Goal: Information Seeking & Learning: Learn about a topic

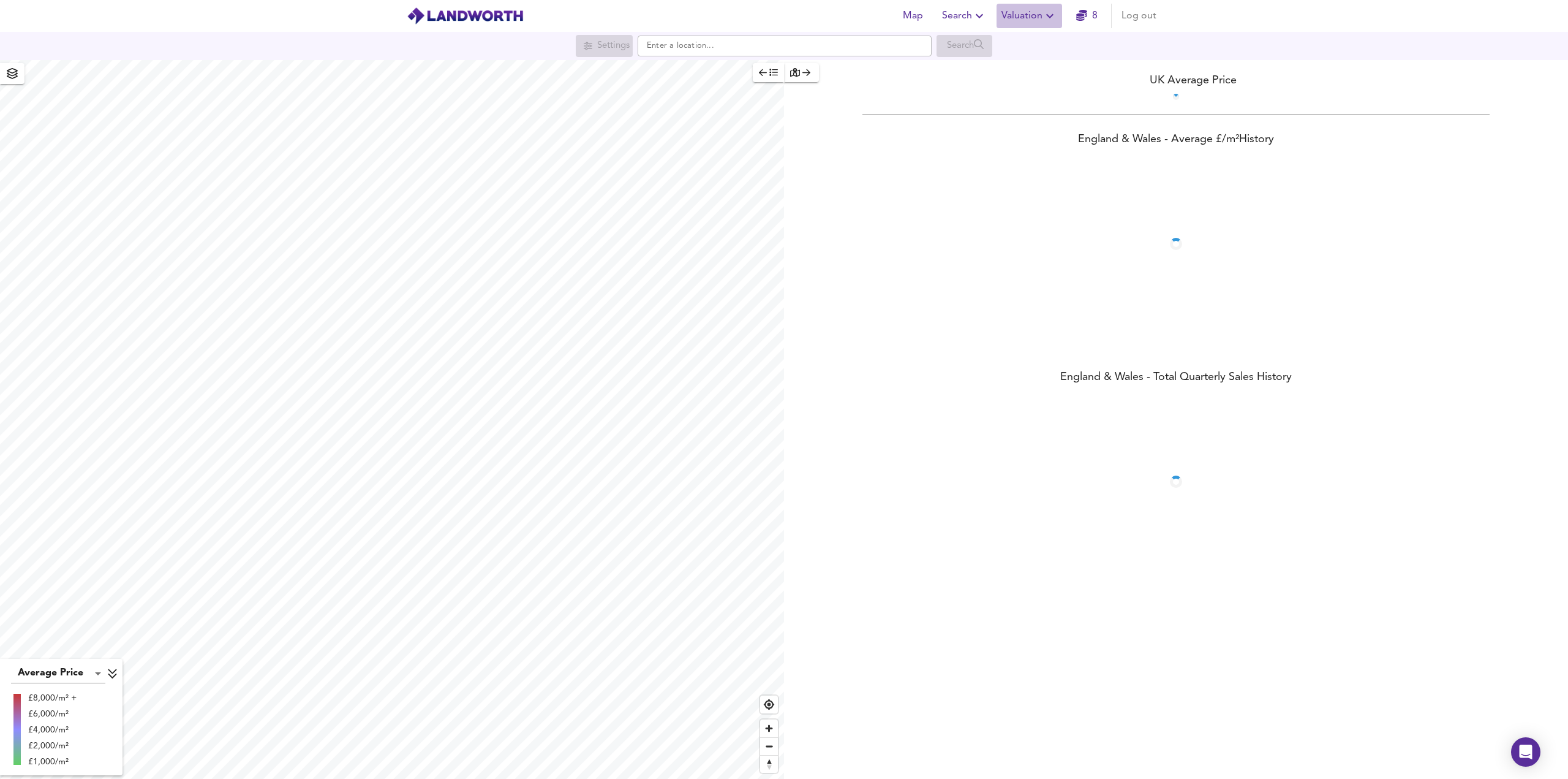
click at [1021, 19] on span "Valuation" at bounding box center [1029, 16] width 56 height 17
click at [949, 11] on span "Search" at bounding box center [964, 16] width 45 height 17
click at [966, 68] on li "Search History" at bounding box center [964, 65] width 121 height 22
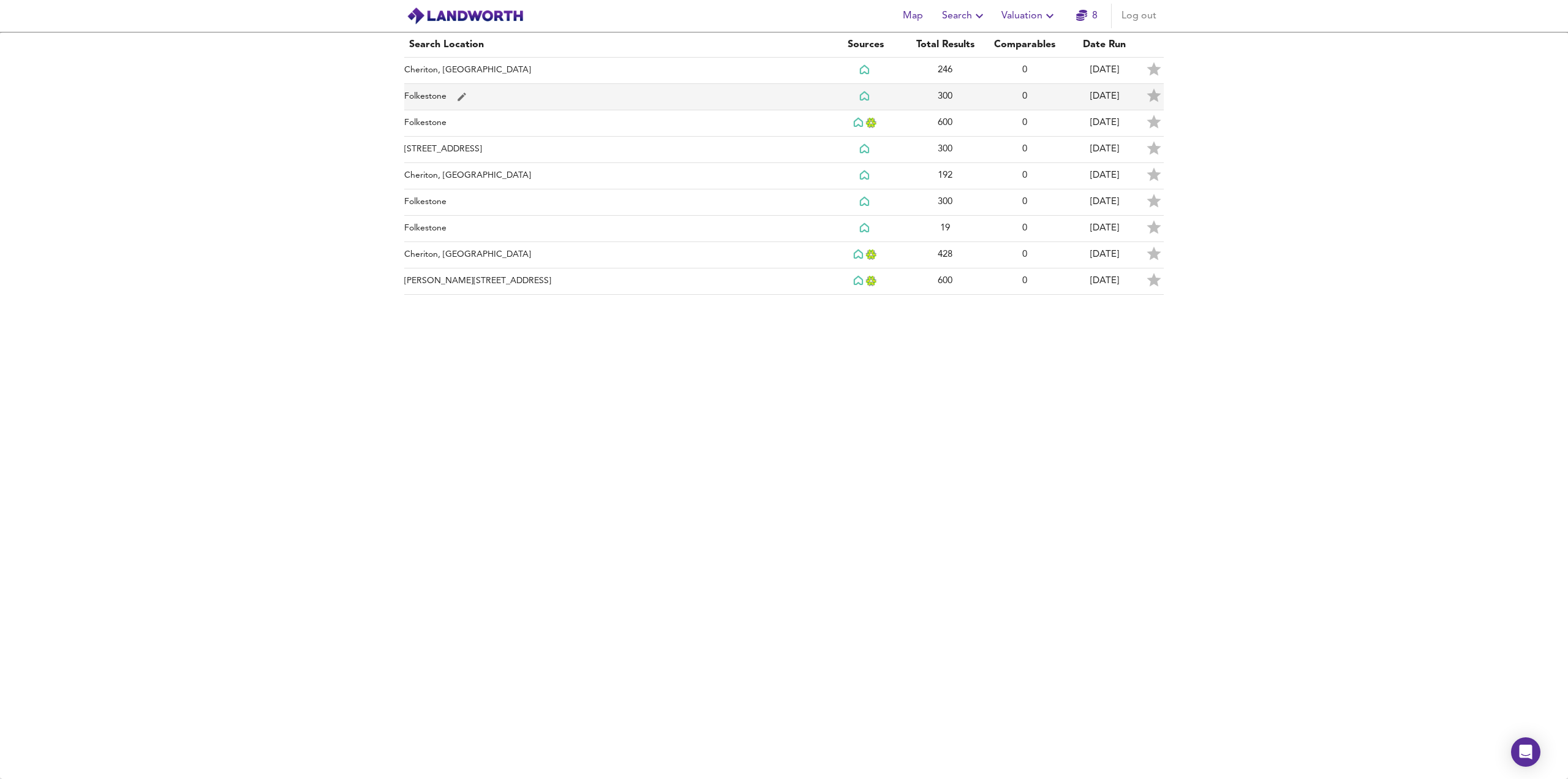
click at [716, 95] on td "Folkestone" at bounding box center [614, 97] width 421 height 26
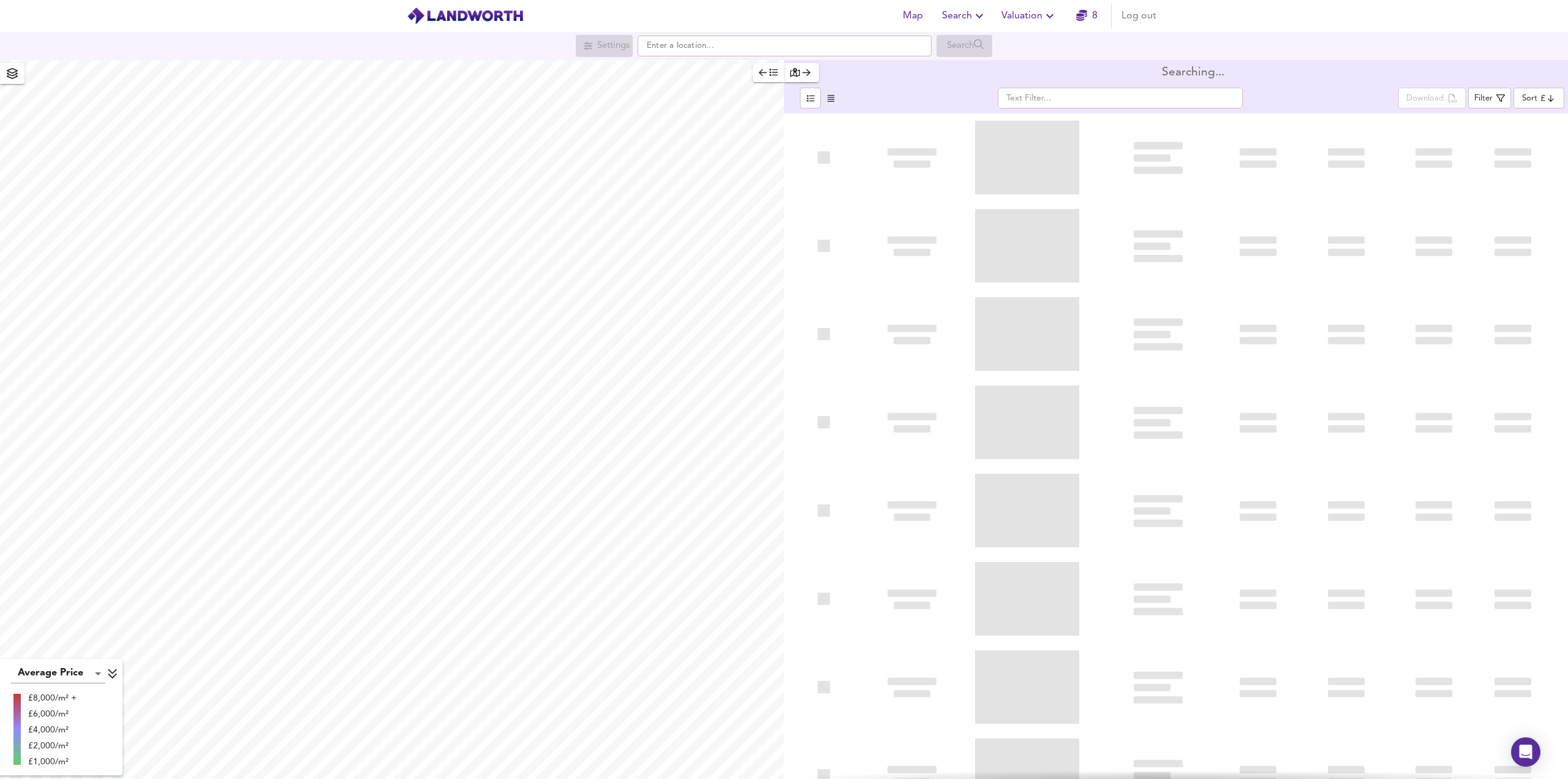
type input "lowppsf"
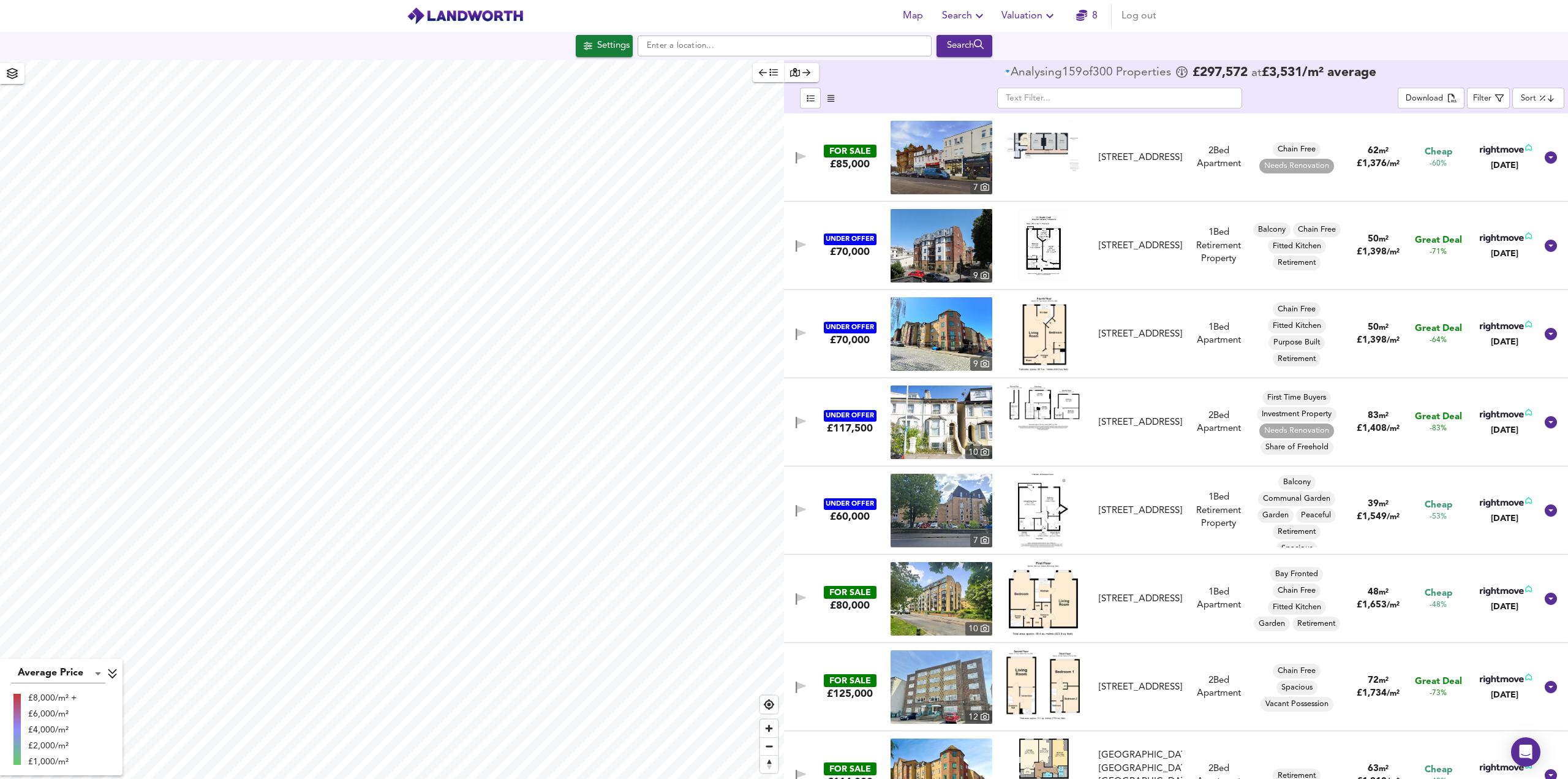
click at [1526, 98] on body "Map Search Valuation 8 Log out Settings Search Average Price landworth £8,000/m…" at bounding box center [784, 389] width 1568 height 779
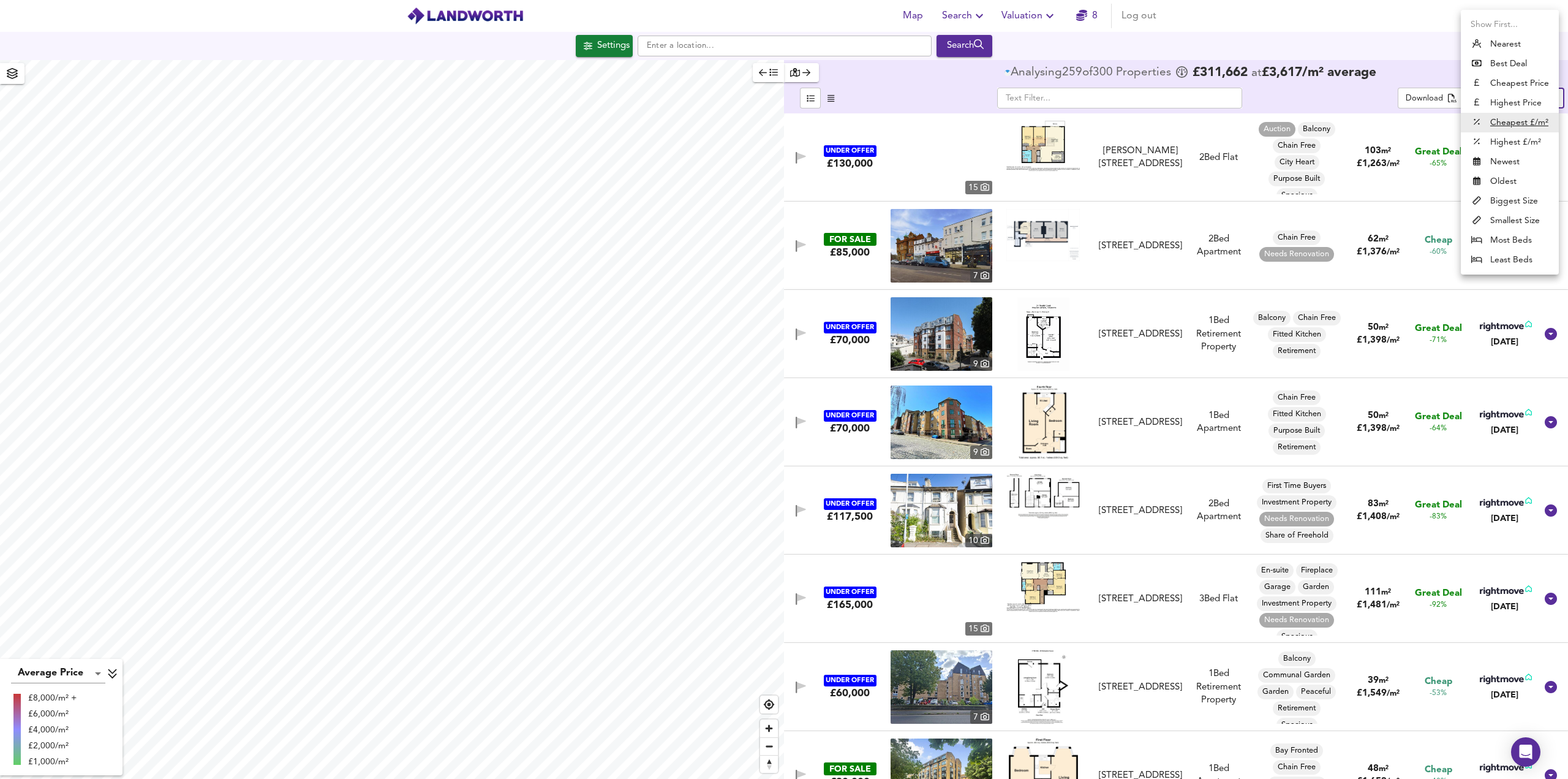
click at [1516, 125] on u "Cheapest £/m²" at bounding box center [1518, 122] width 58 height 12
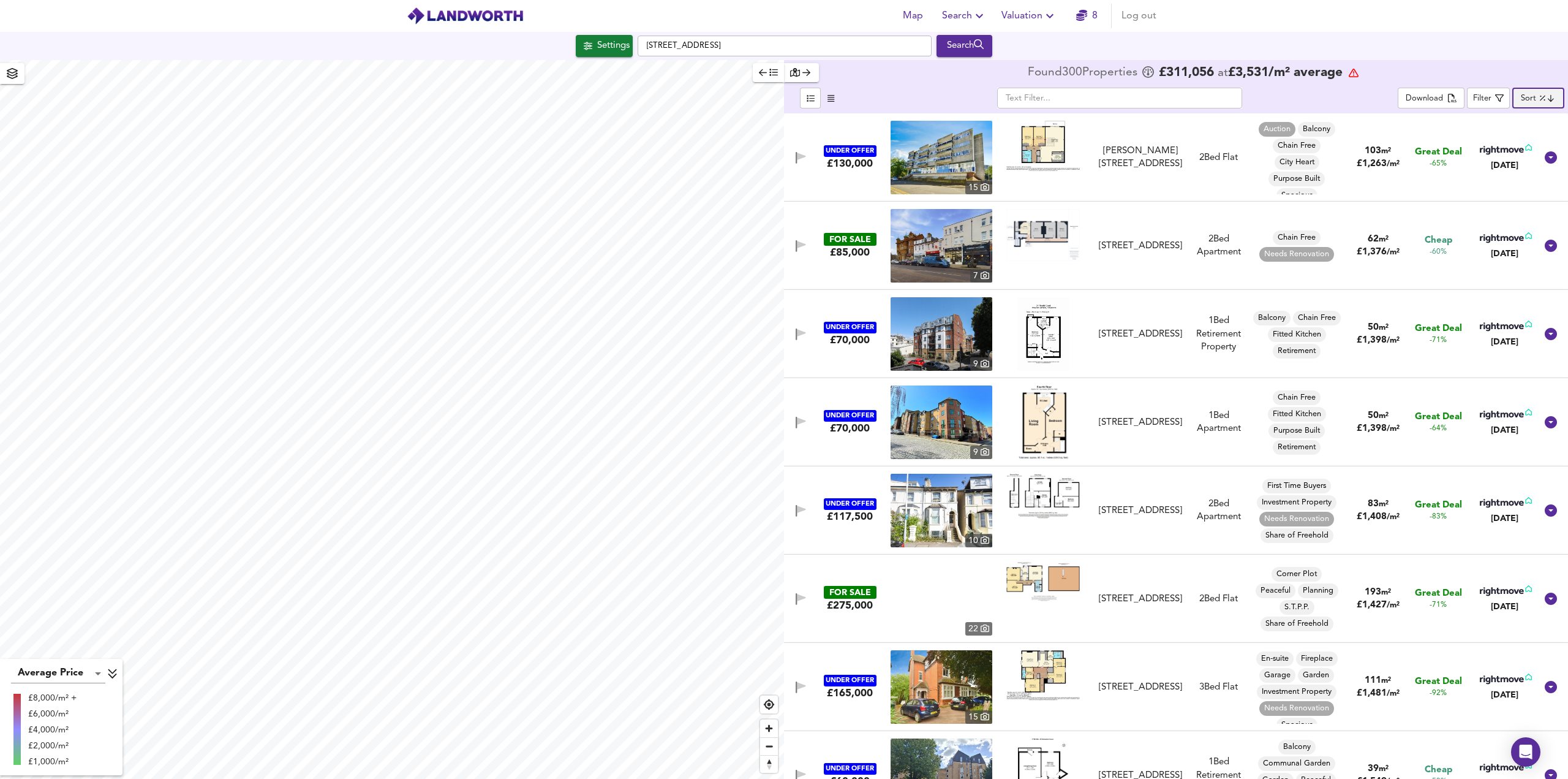
checkbox input "false"
checkbox input "true"
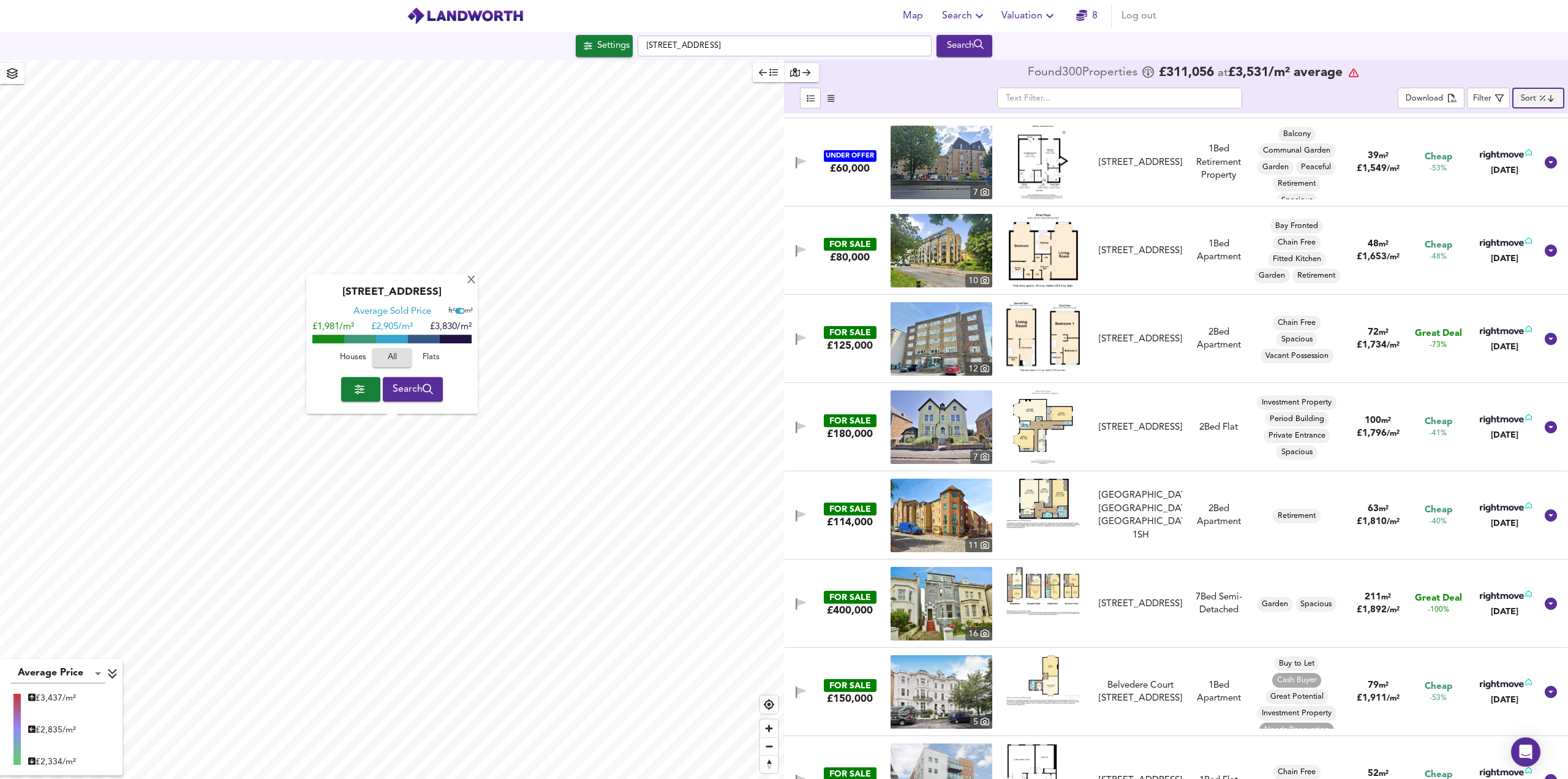
scroll to position [674, 0]
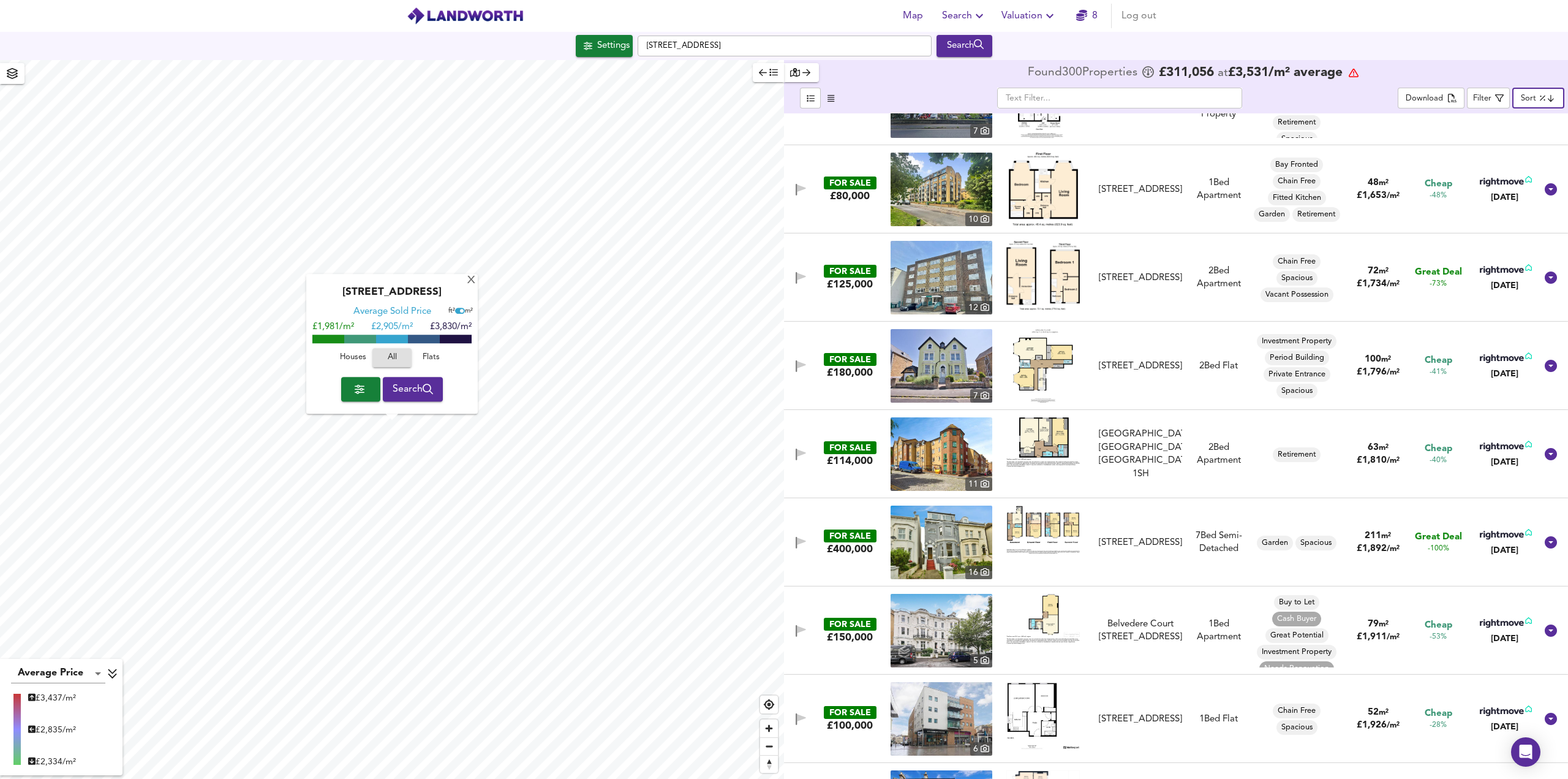
click at [1048, 360] on img at bounding box center [1043, 366] width 60 height 74
click at [954, 368] on img at bounding box center [941, 366] width 101 height 74
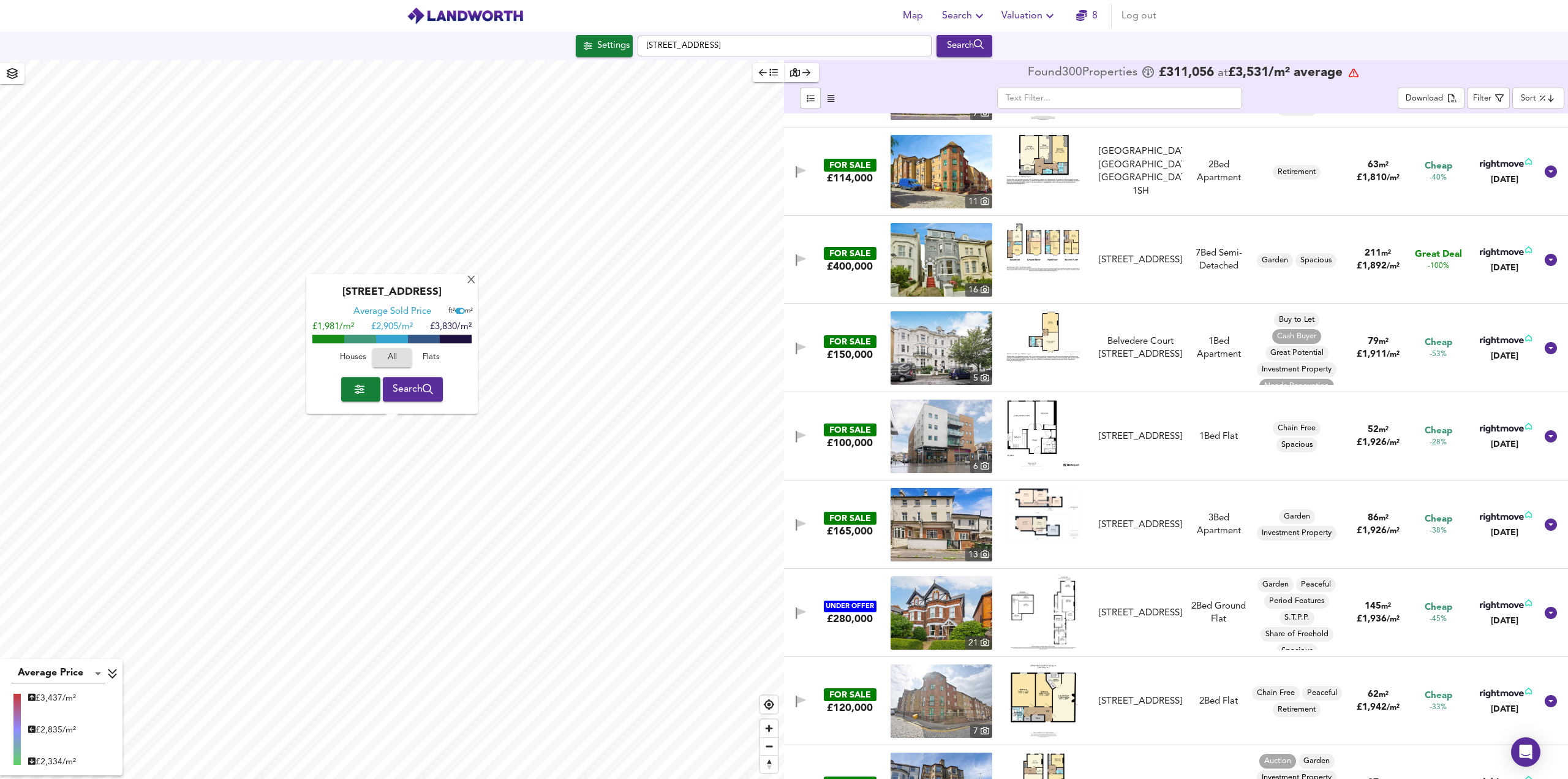
scroll to position [980, 0]
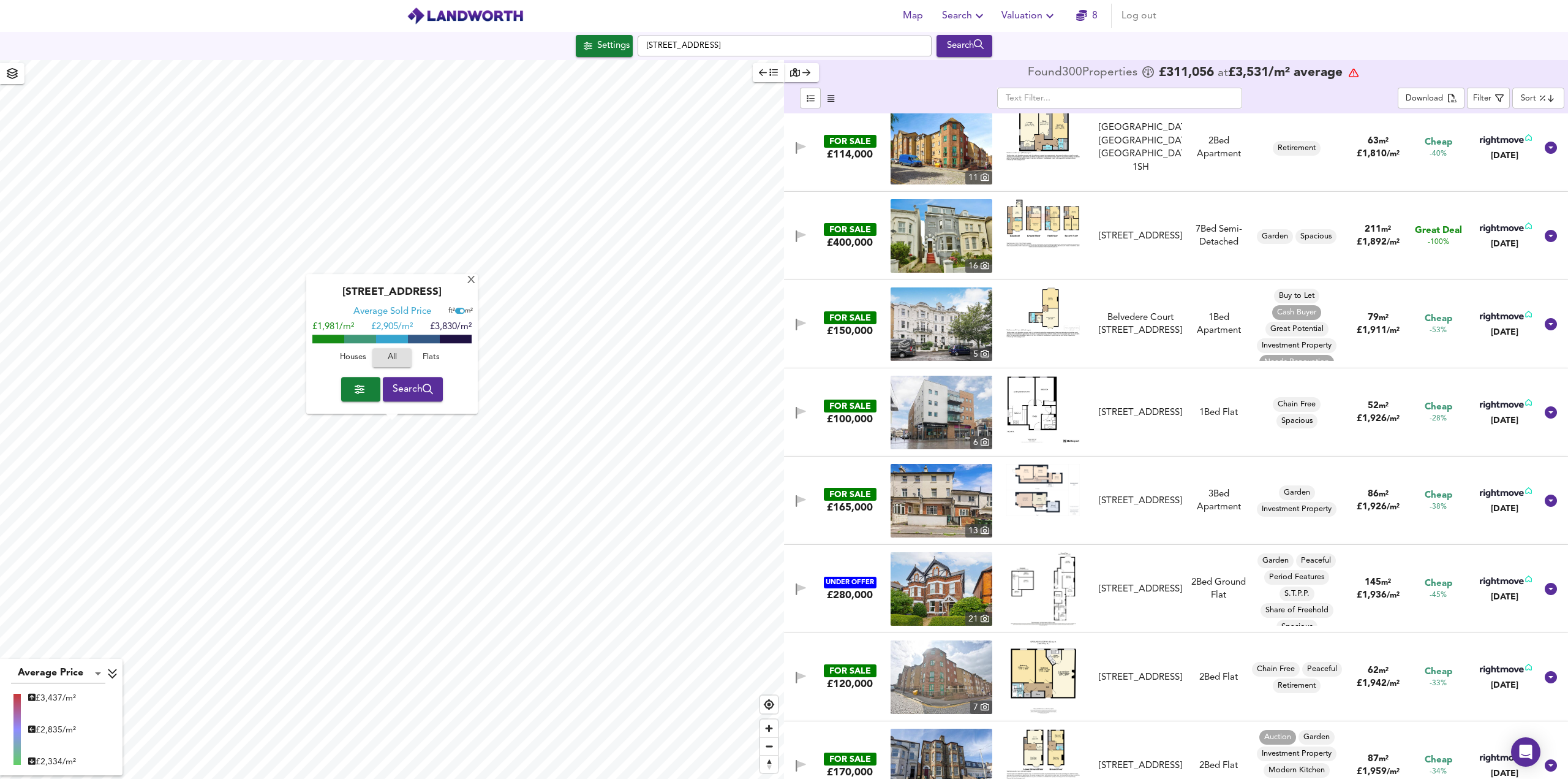
click at [1052, 316] on img at bounding box center [1043, 313] width 74 height 50
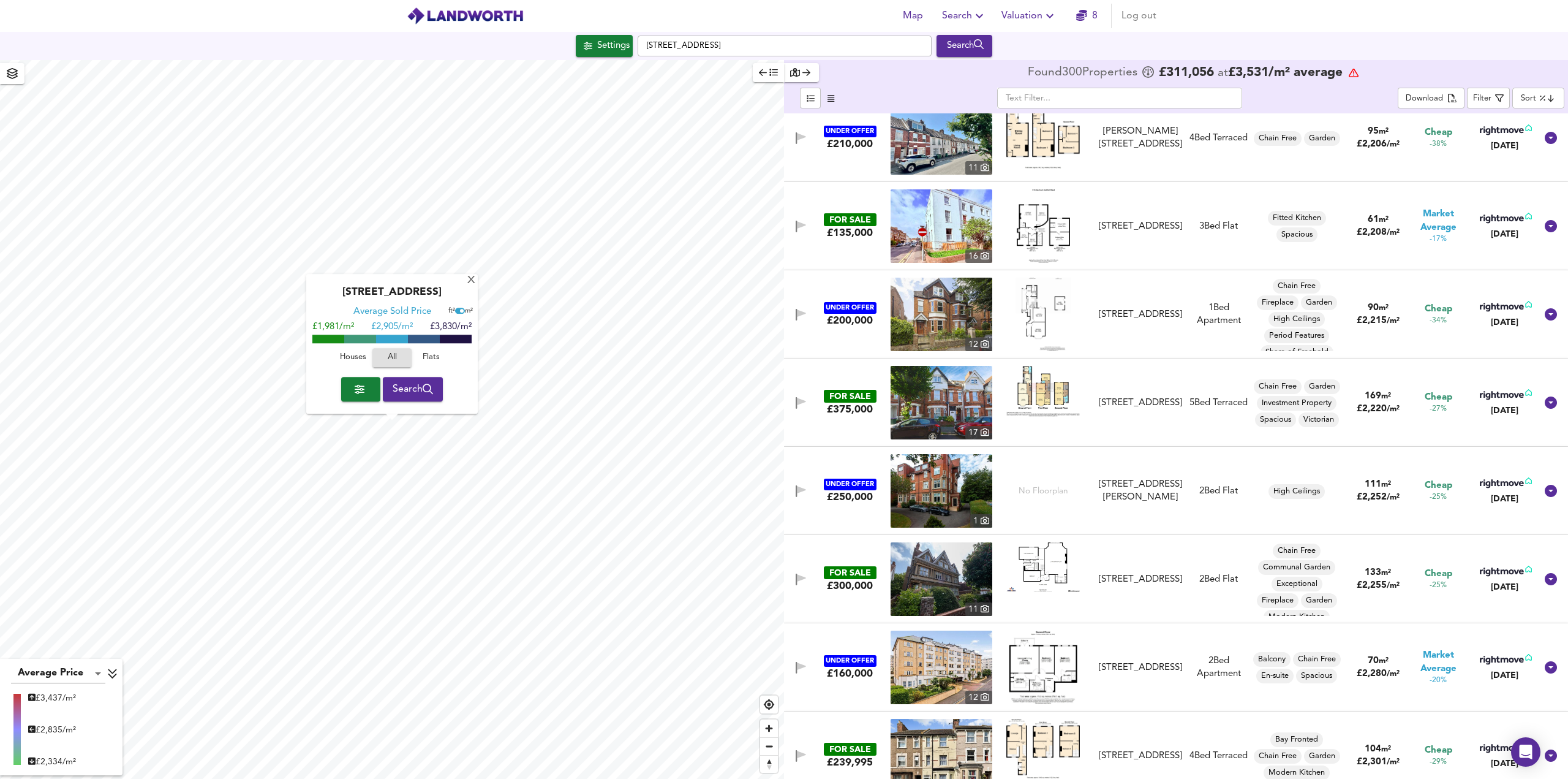
scroll to position [2941, 0]
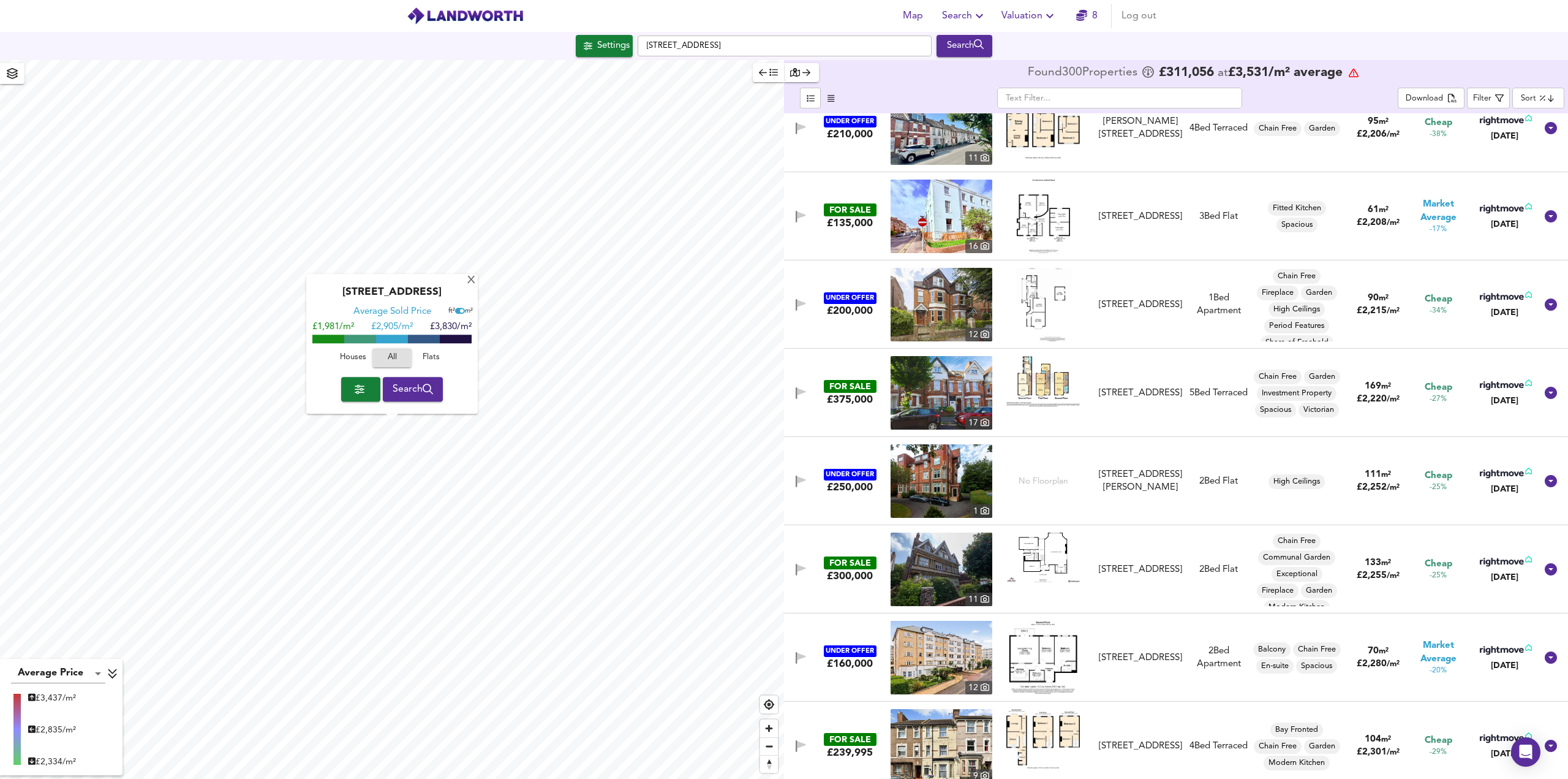
click at [933, 394] on img at bounding box center [941, 393] width 101 height 74
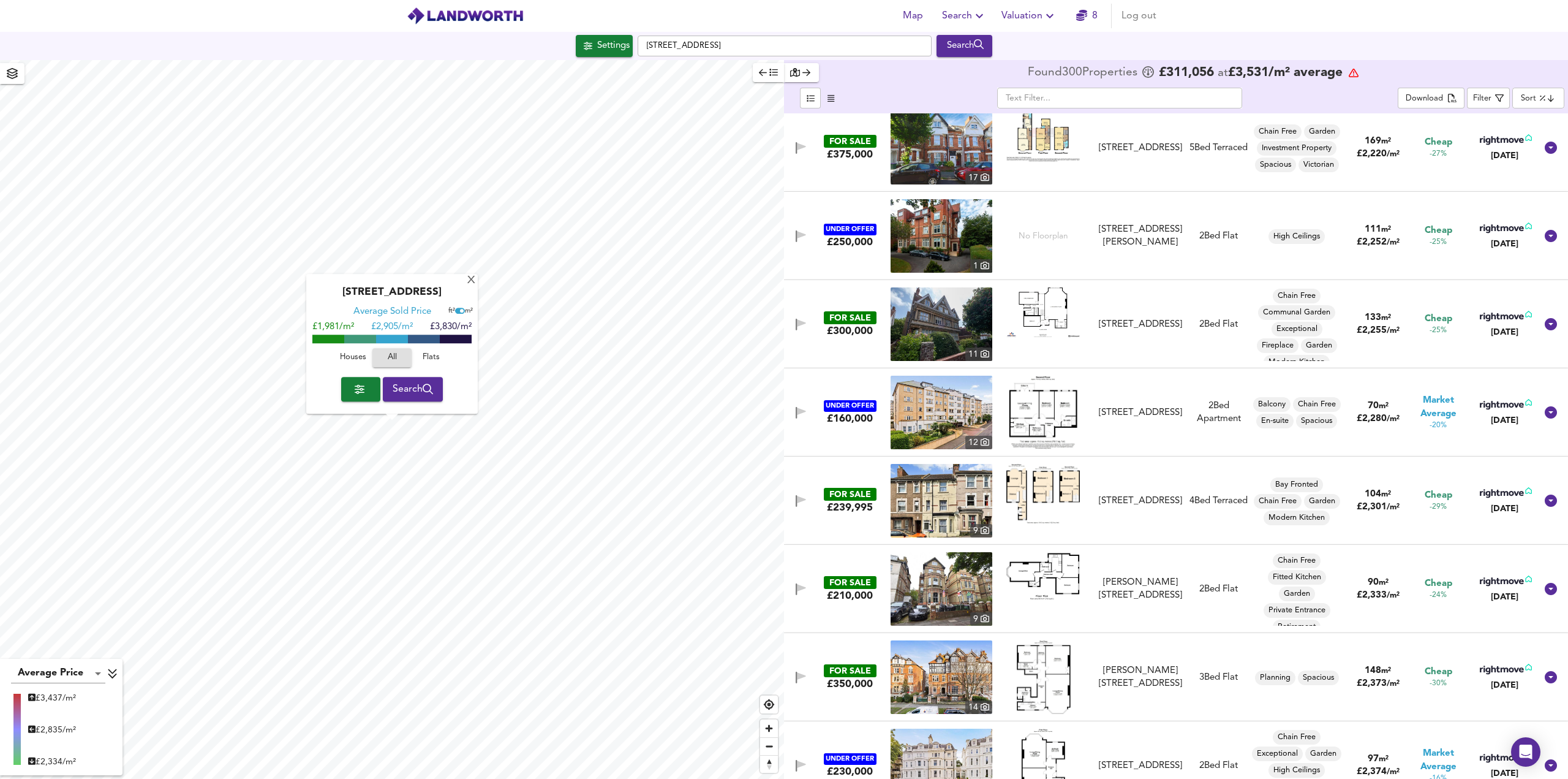
scroll to position [3247, 0]
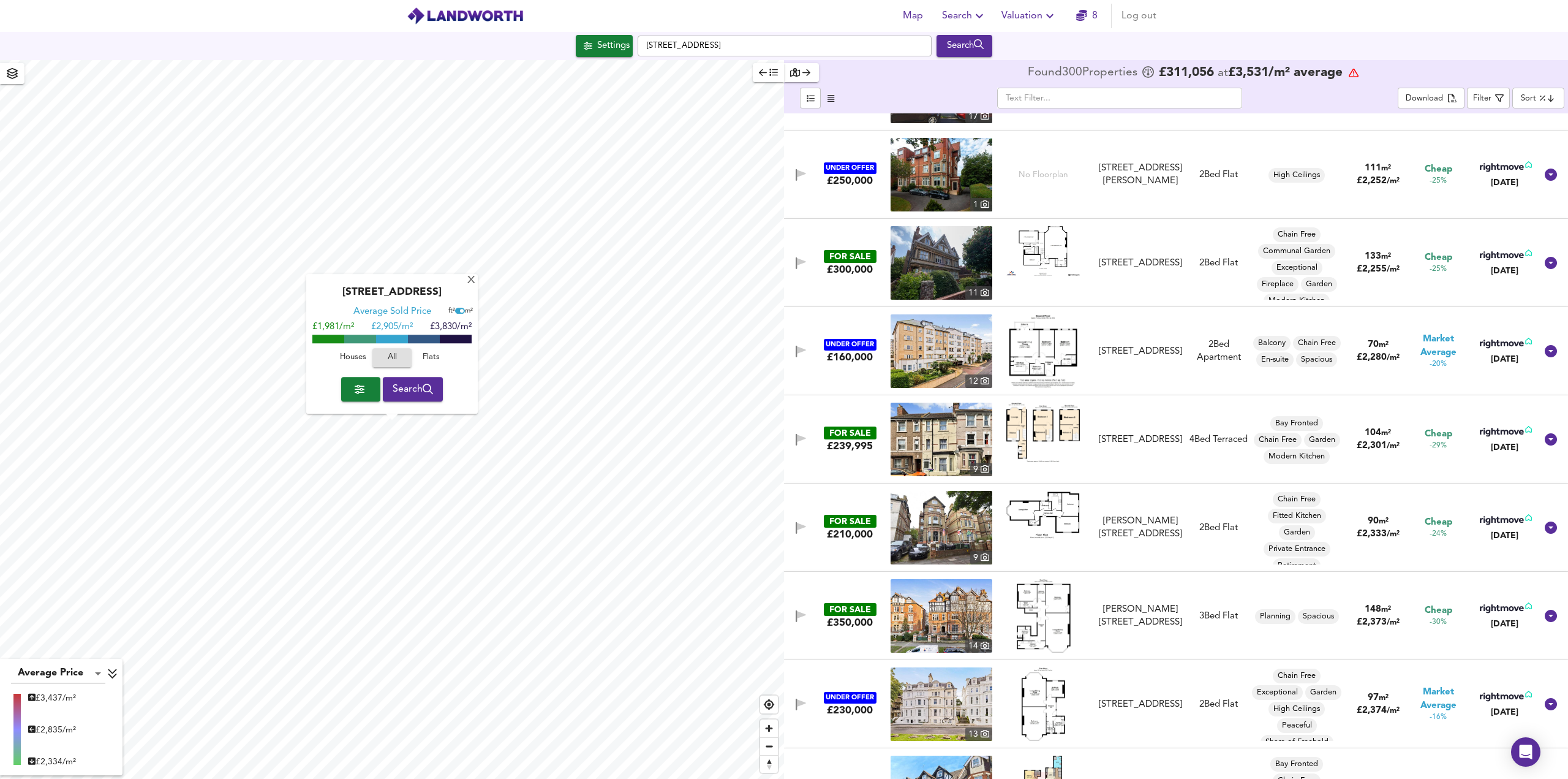
click at [1048, 249] on img at bounding box center [1043, 251] width 74 height 50
click at [945, 255] on img at bounding box center [941, 263] width 101 height 74
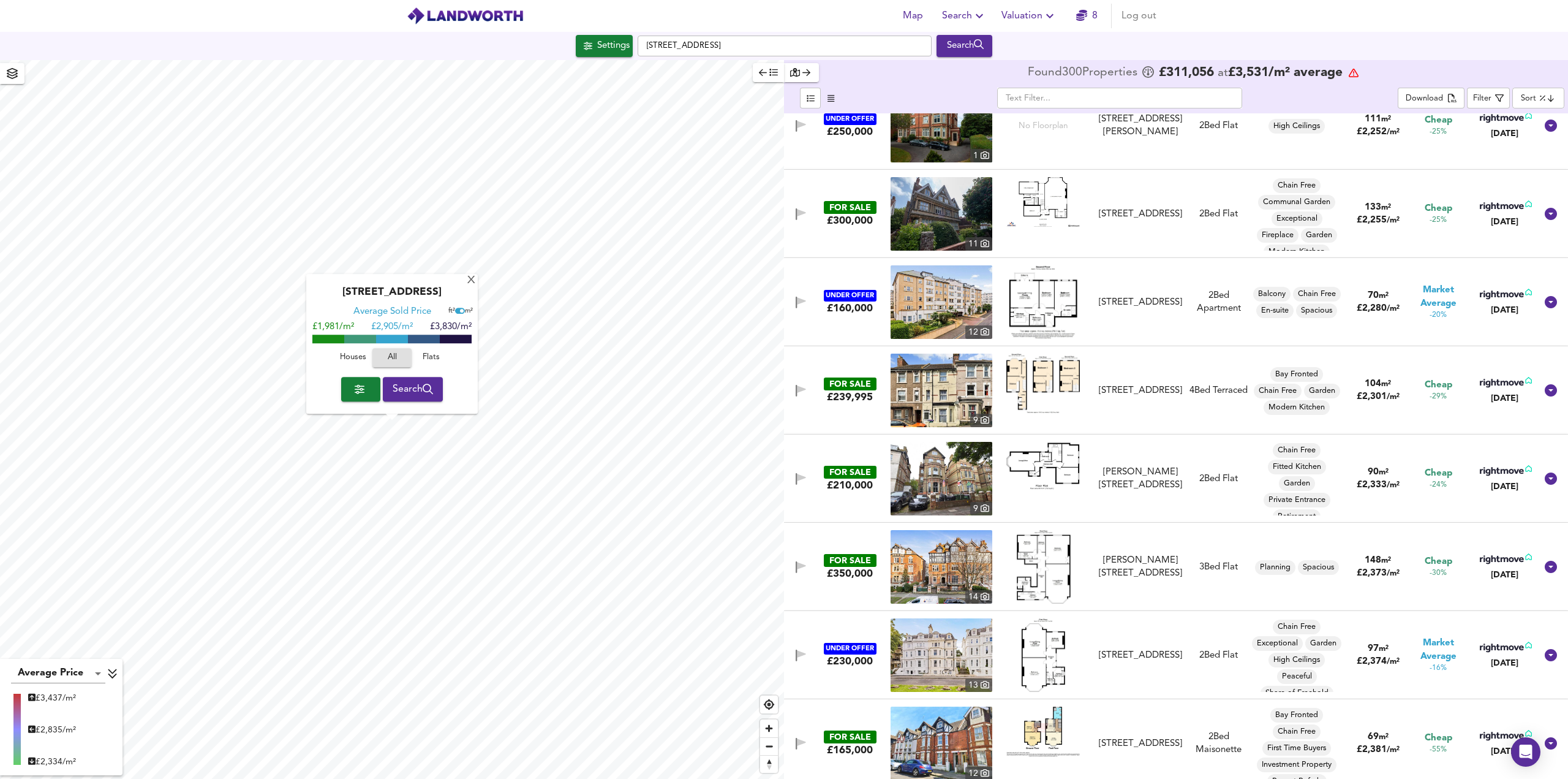
scroll to position [3431, 0]
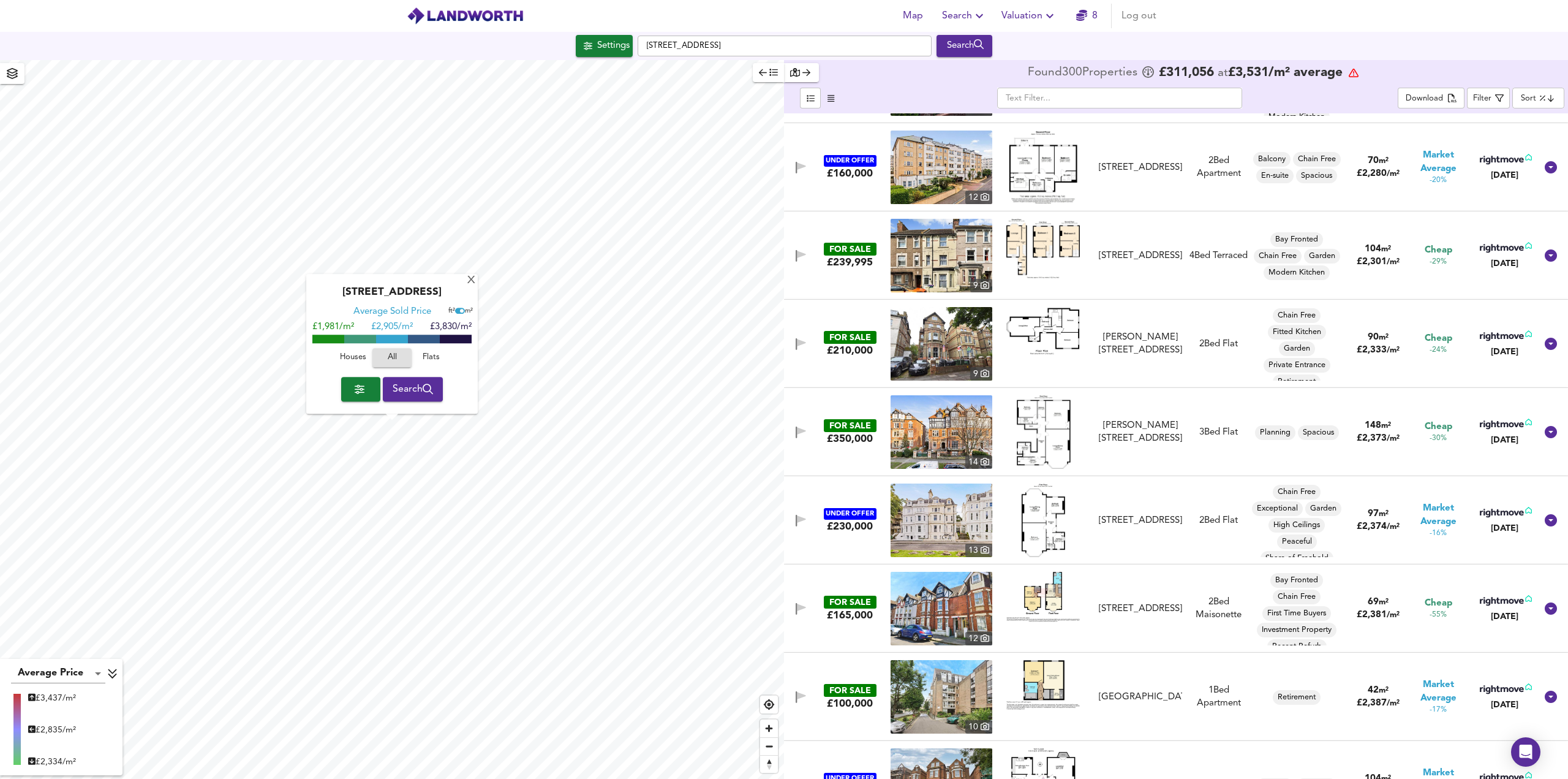
click at [954, 334] on img at bounding box center [941, 344] width 101 height 74
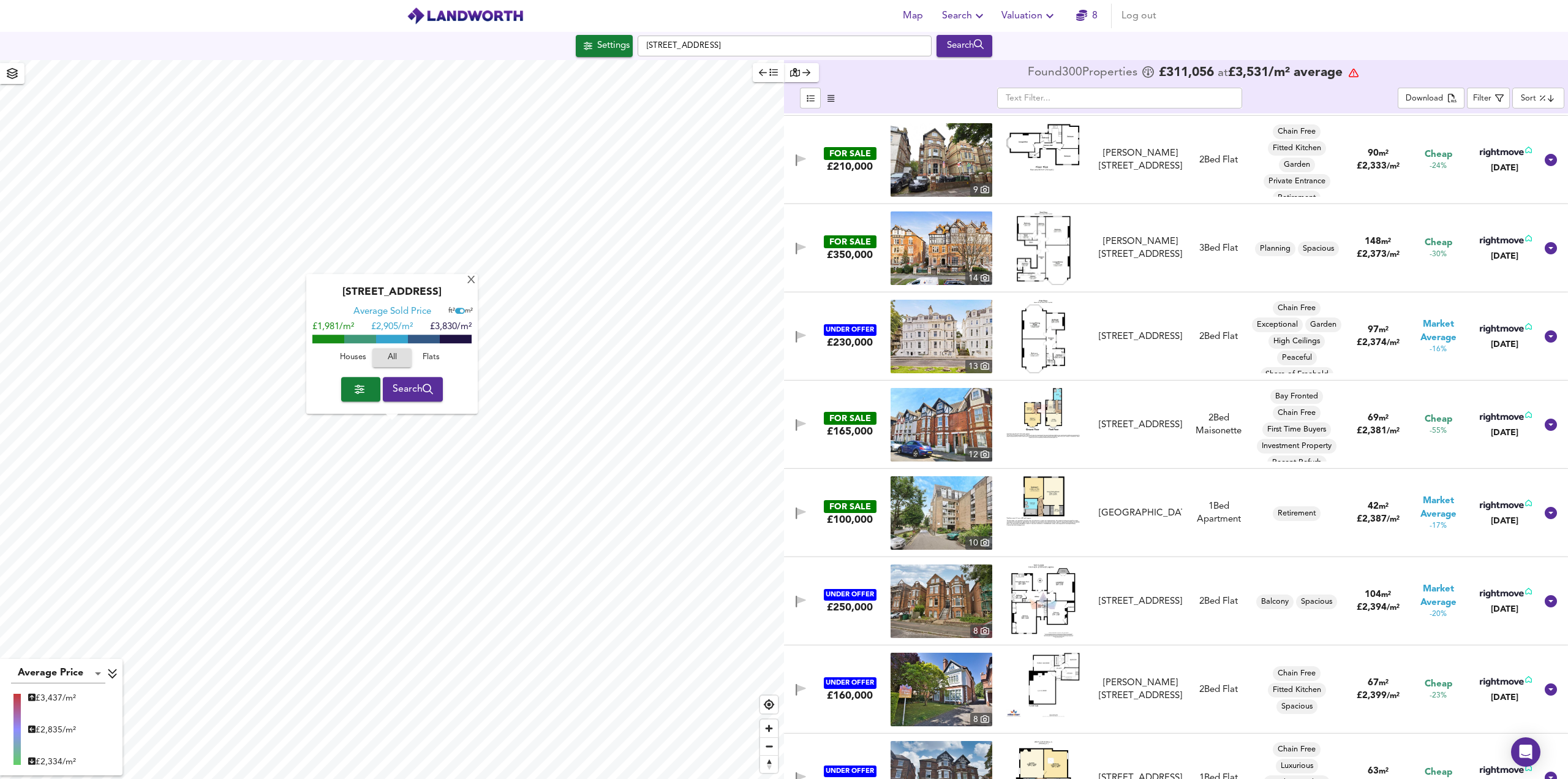
click at [1042, 255] on img at bounding box center [1043, 248] width 55 height 74
click at [942, 241] on img at bounding box center [941, 248] width 101 height 74
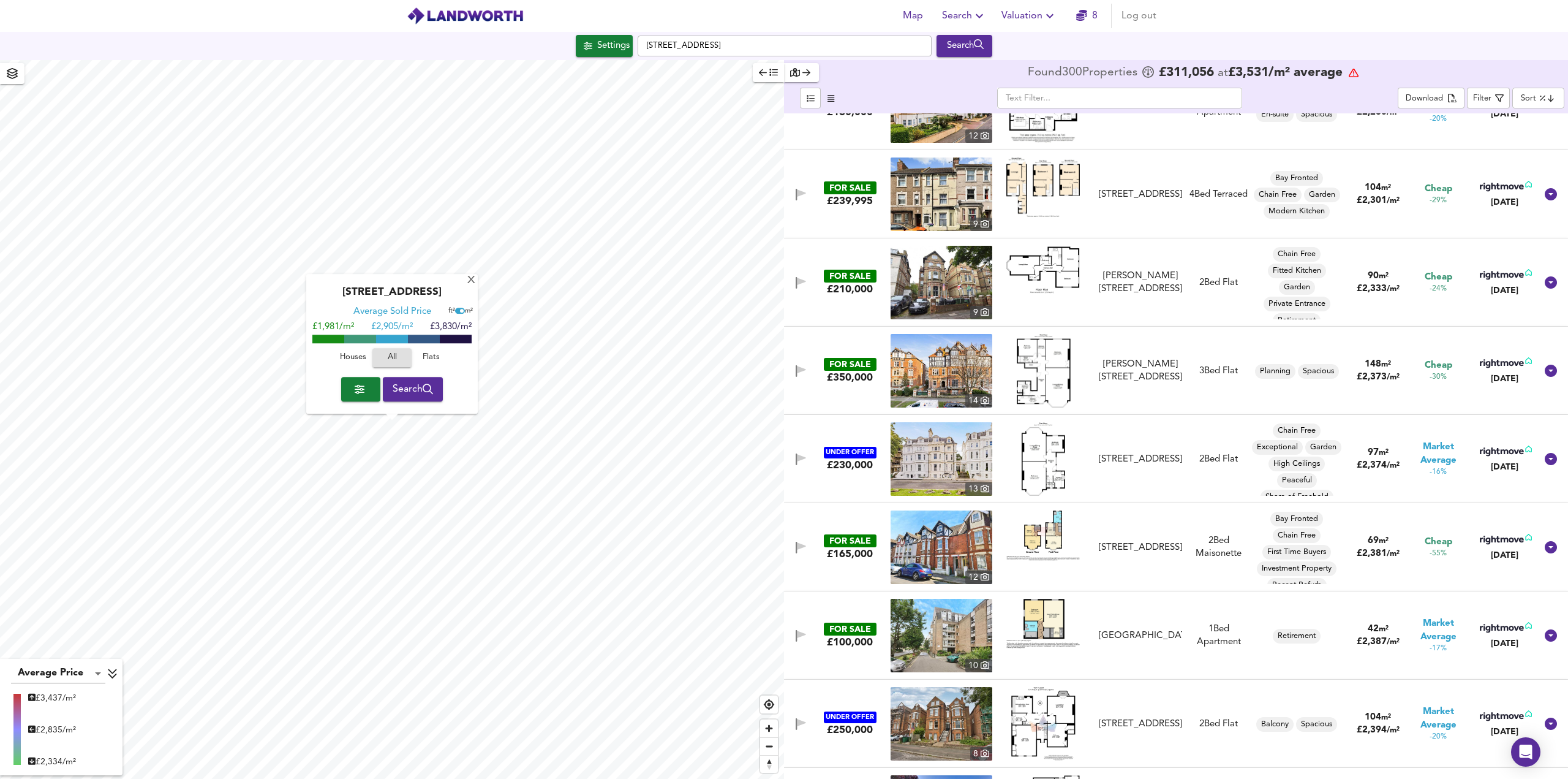
scroll to position [3676, 0]
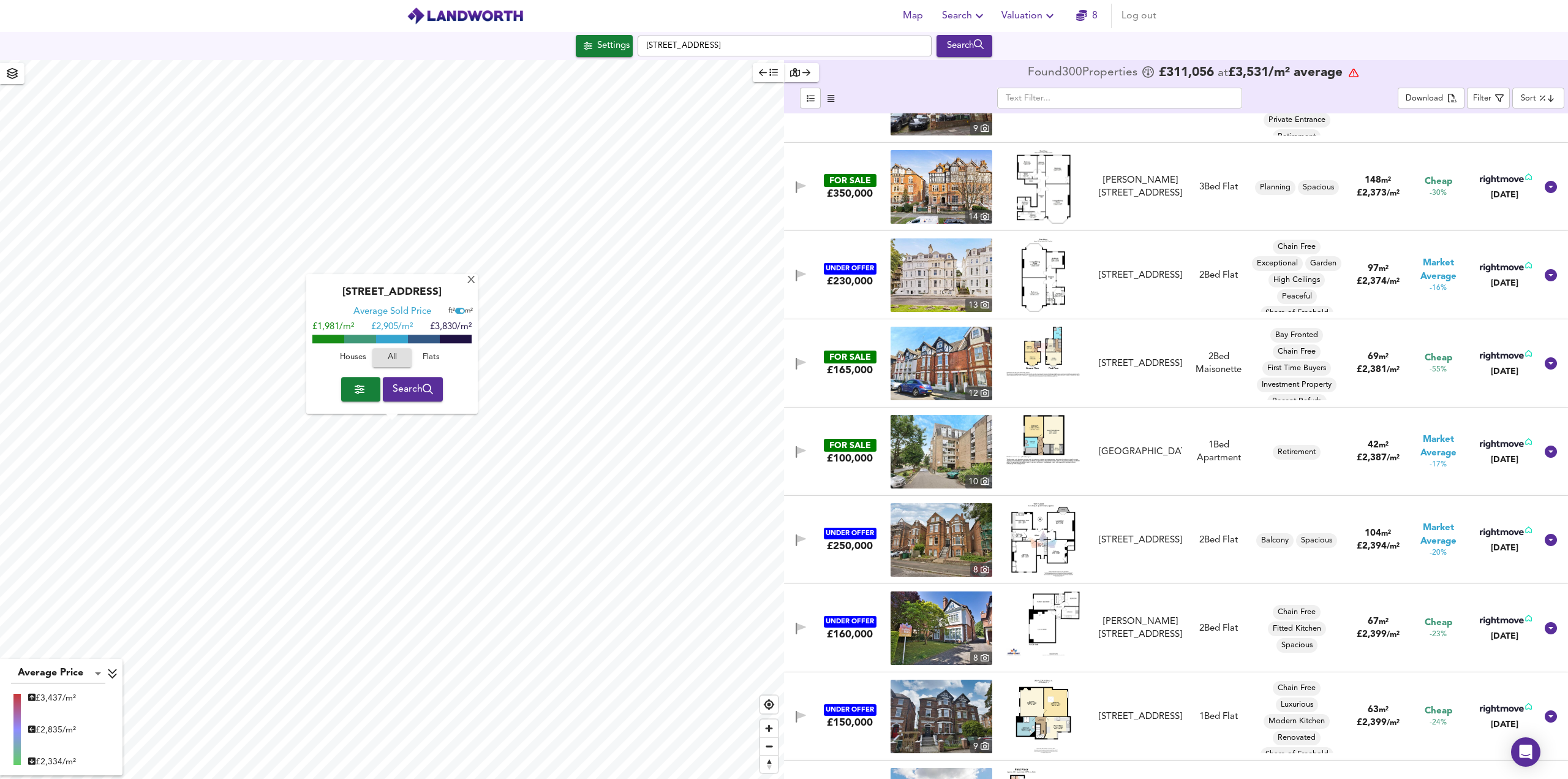
click at [1036, 279] on img at bounding box center [1044, 275] width 45 height 74
click at [927, 300] on img at bounding box center [941, 275] width 101 height 74
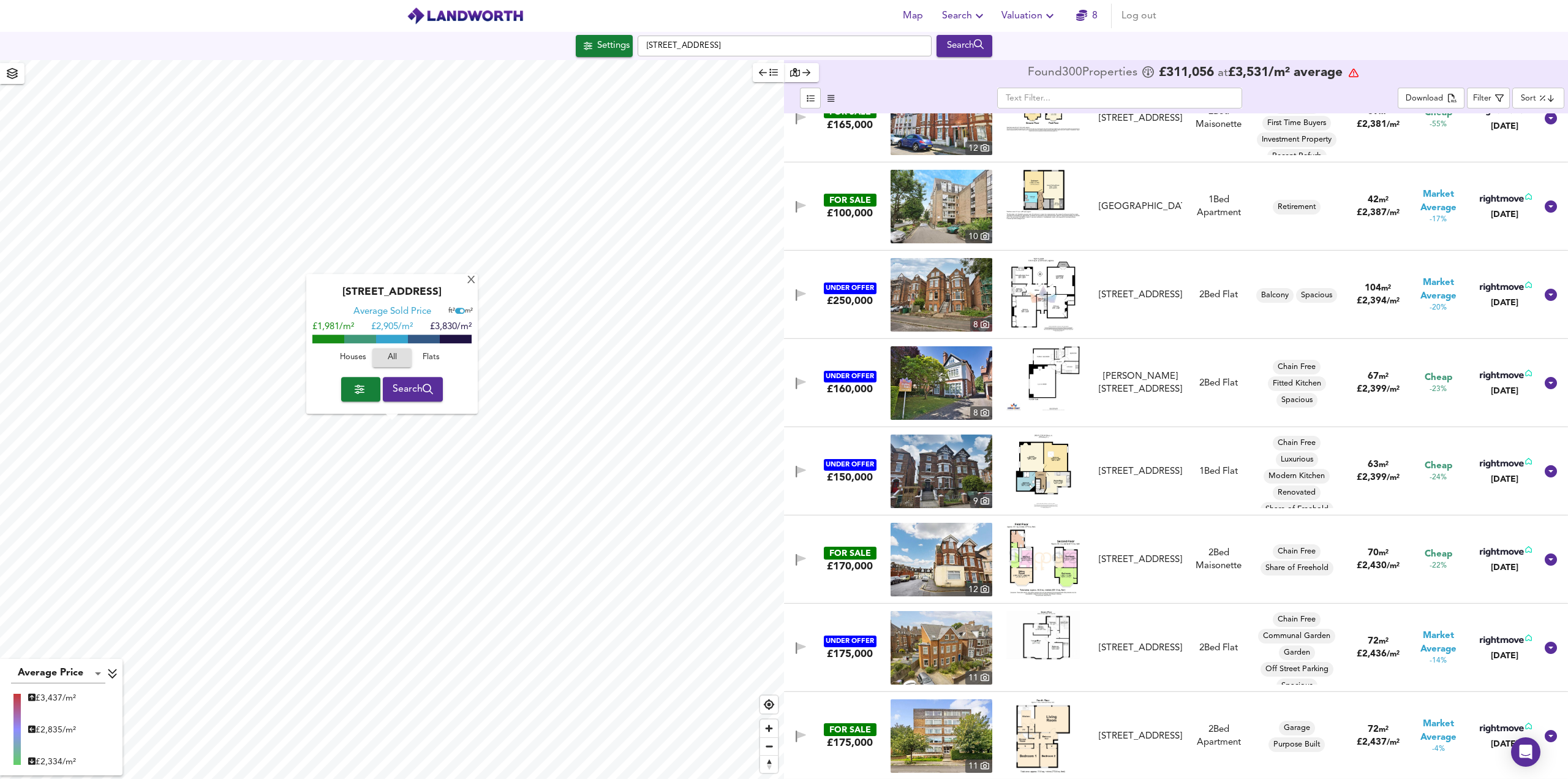
scroll to position [3799, 0]
